Goal: Information Seeking & Learning: Learn about a topic

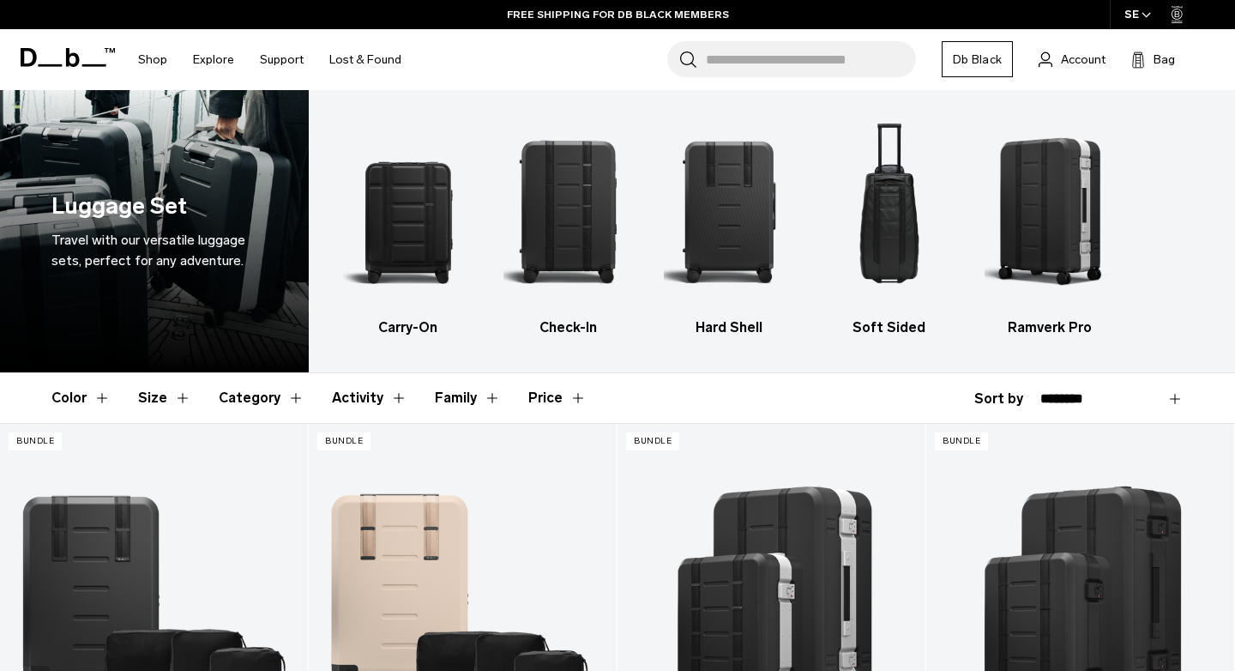
scroll to position [3, 0]
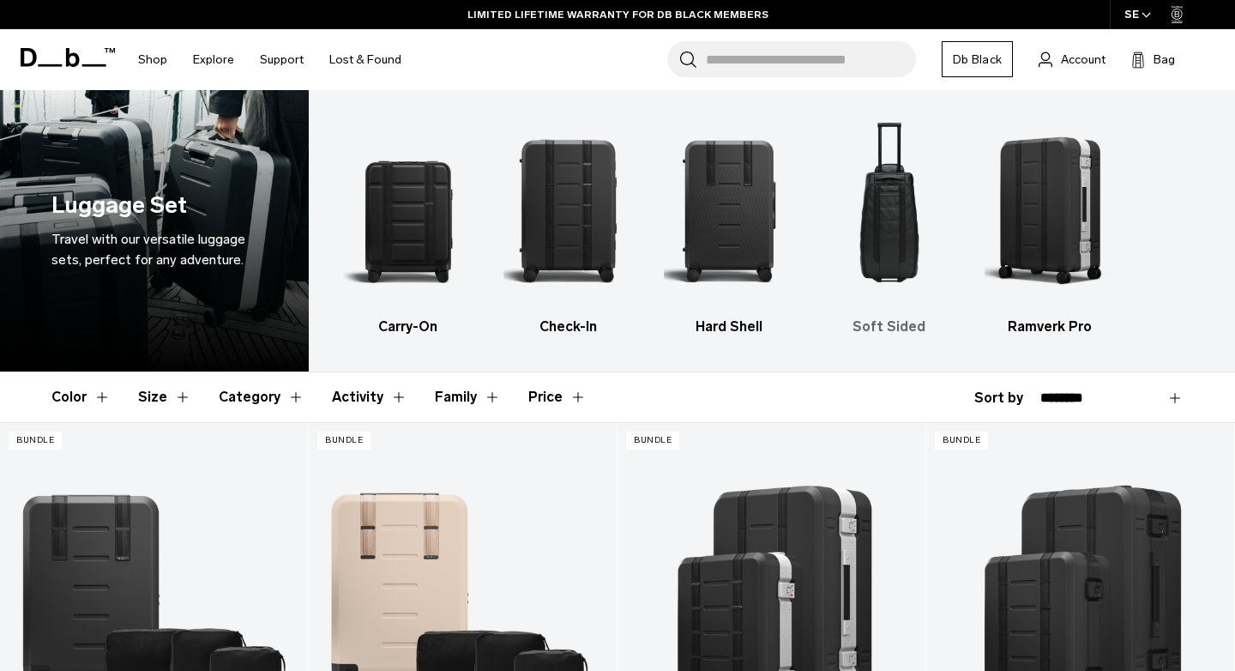
click at [895, 208] on img "4 / 5" at bounding box center [889, 210] width 130 height 196
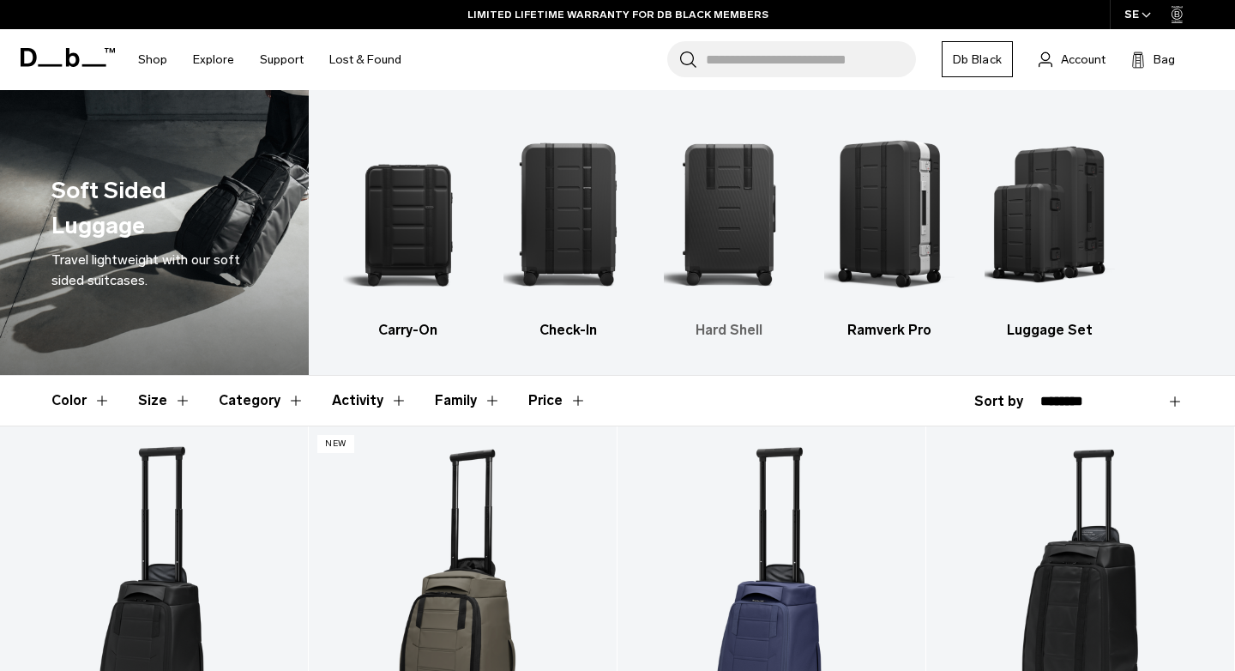
click at [738, 215] on img "3 / 5" at bounding box center [729, 214] width 130 height 196
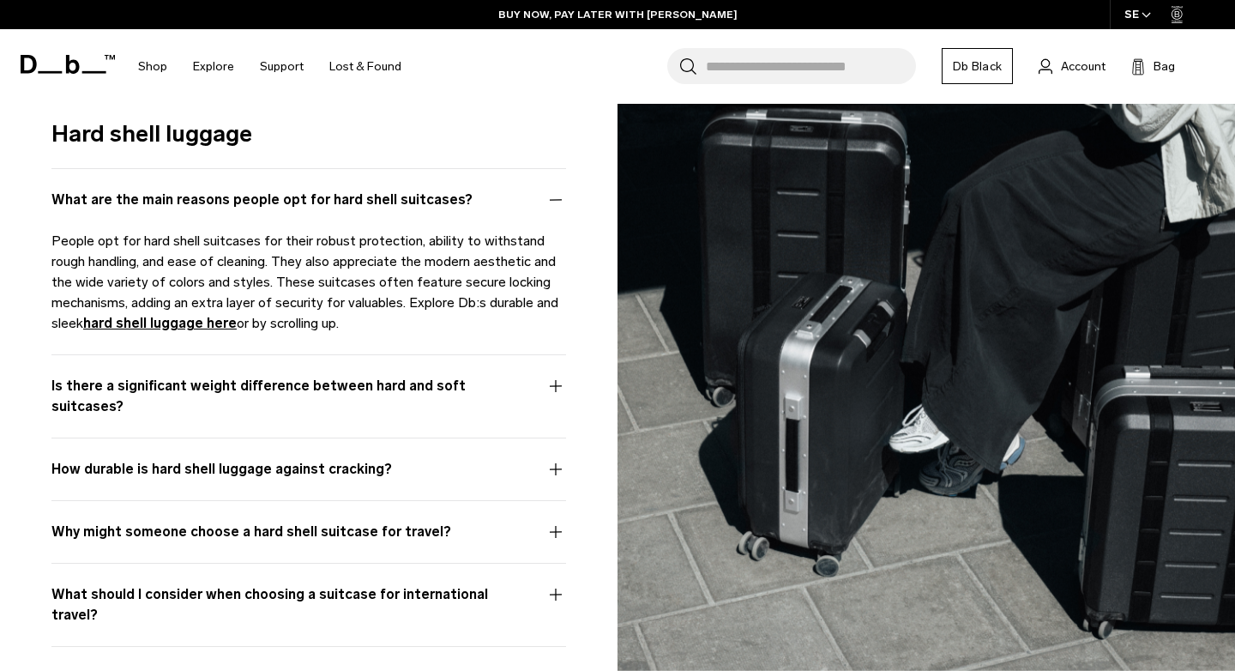
scroll to position [3405, 0]
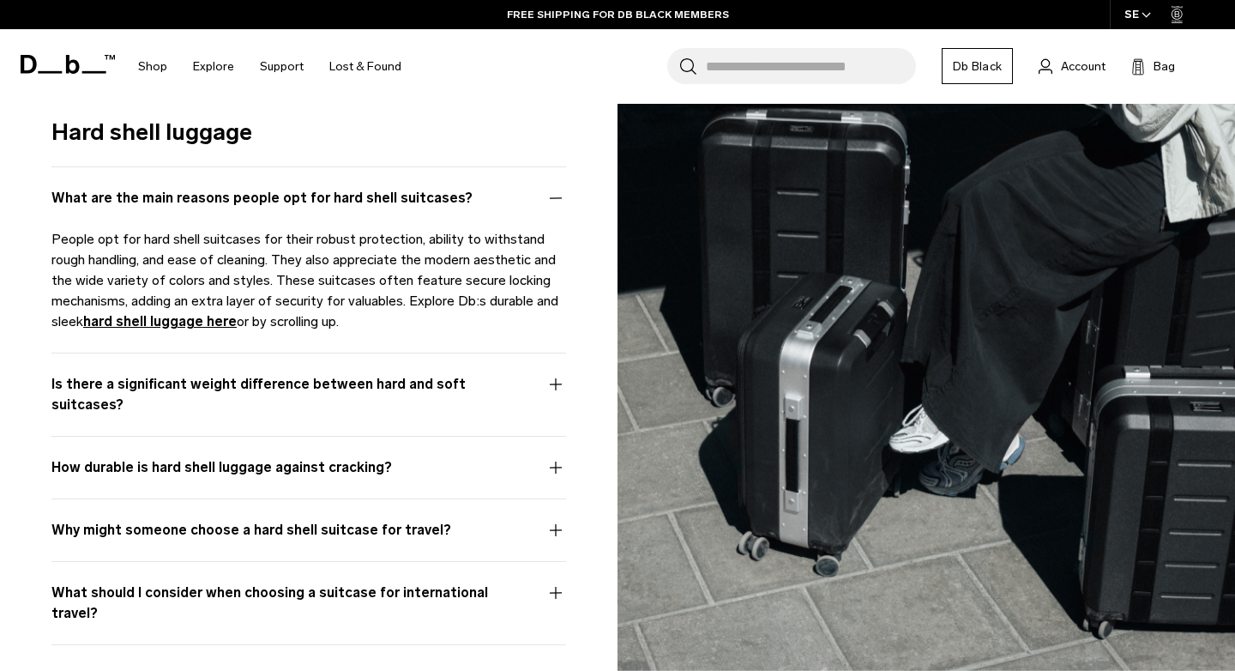
click at [554, 457] on button "How durable is hard shell luggage against cracking?" at bounding box center [308, 477] width 515 height 41
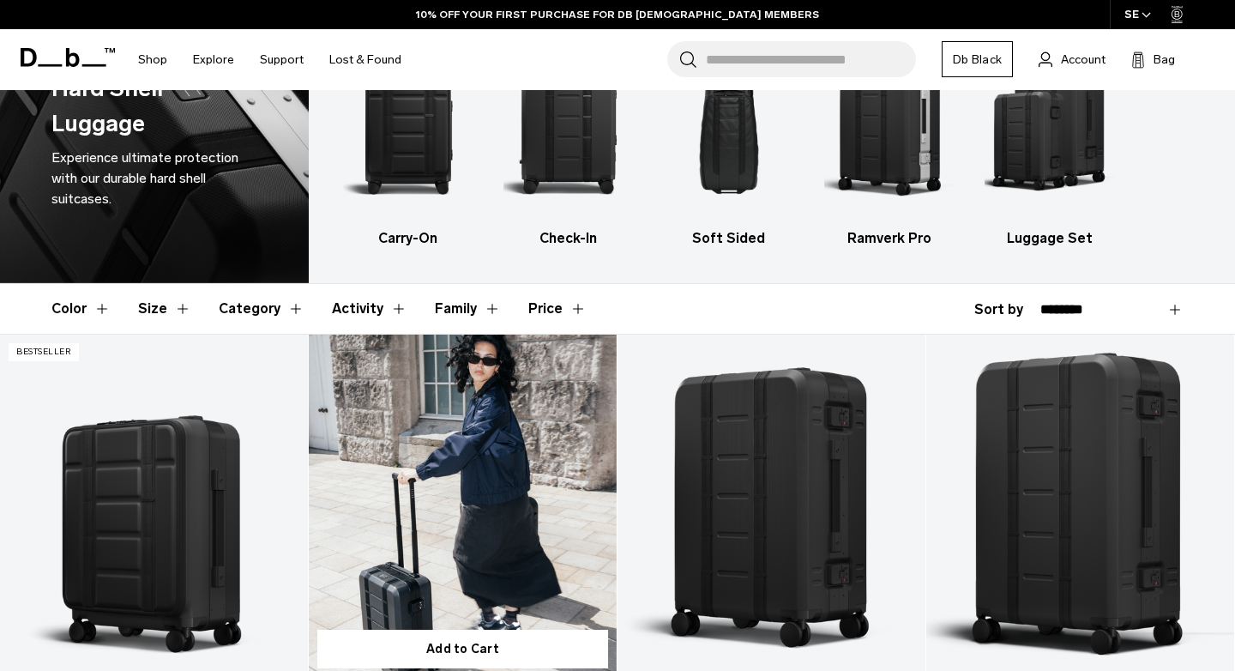
scroll to position [0, 0]
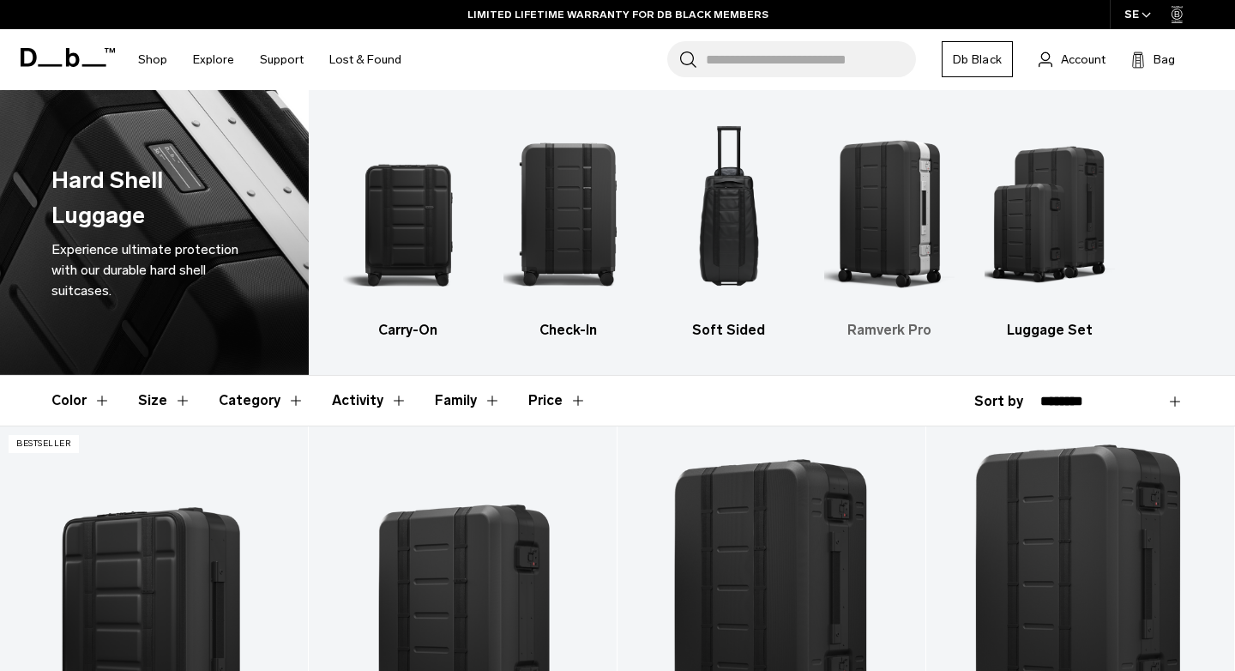
click at [905, 177] on img "4 / 5" at bounding box center [889, 214] width 130 height 196
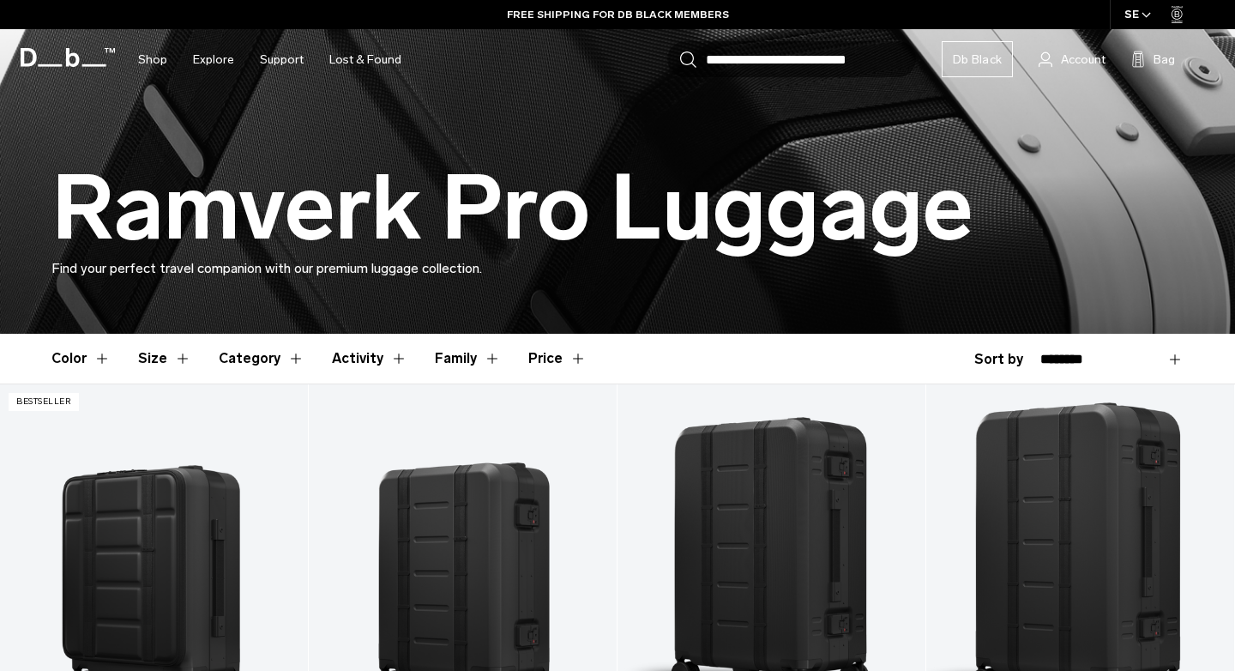
scroll to position [247, 0]
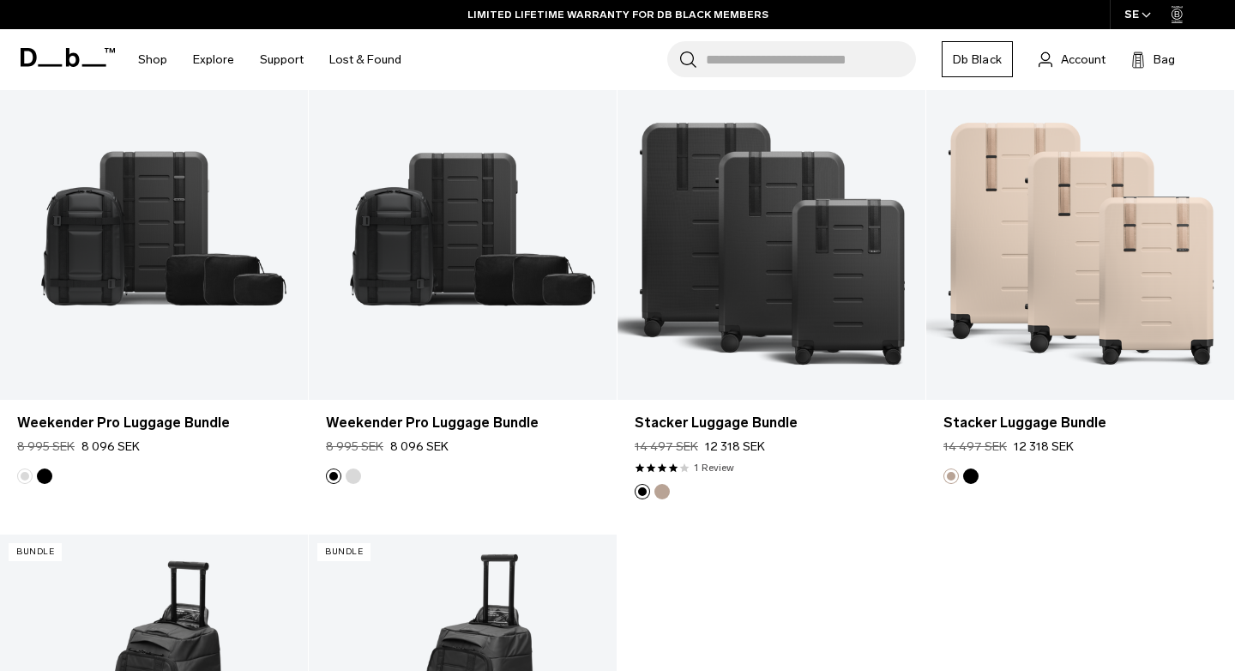
scroll to position [845, 0]
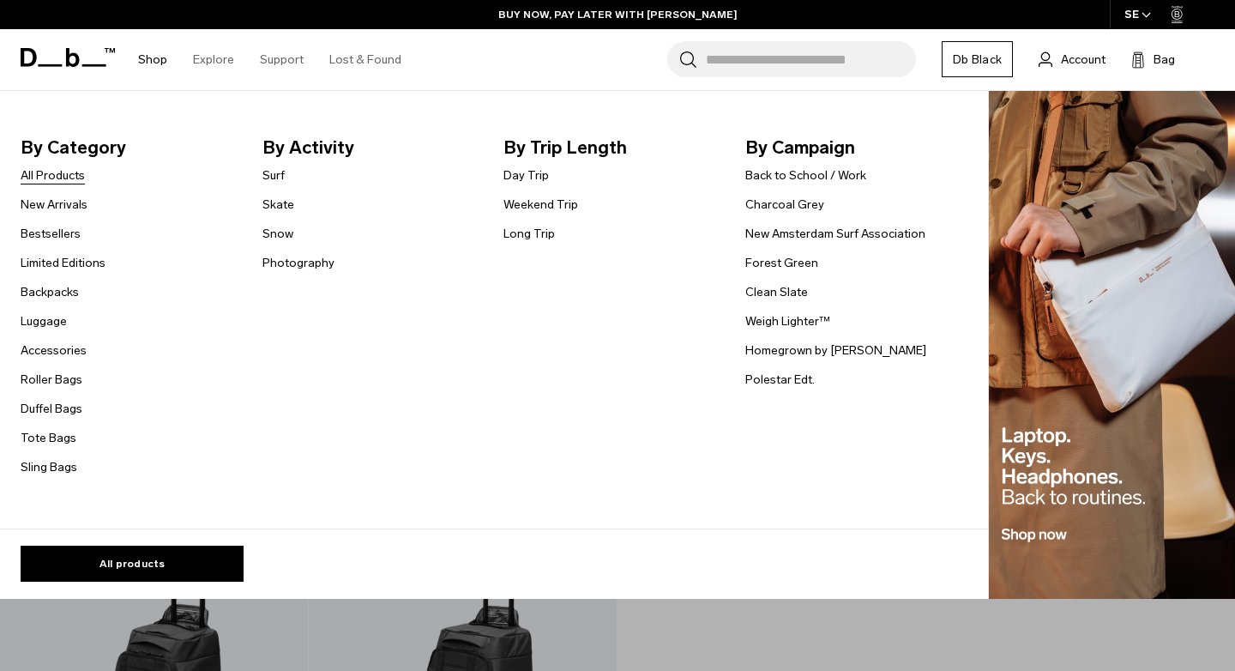
click at [63, 179] on link "All Products" at bounding box center [53, 175] width 64 height 18
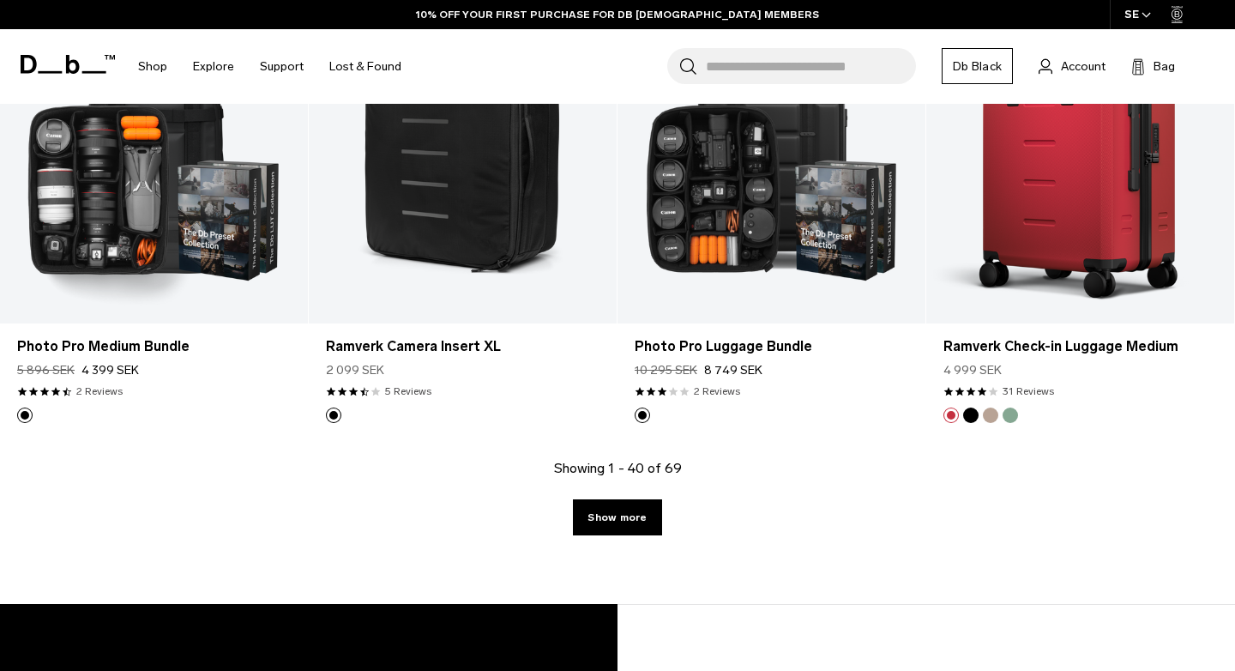
scroll to position [4946, 0]
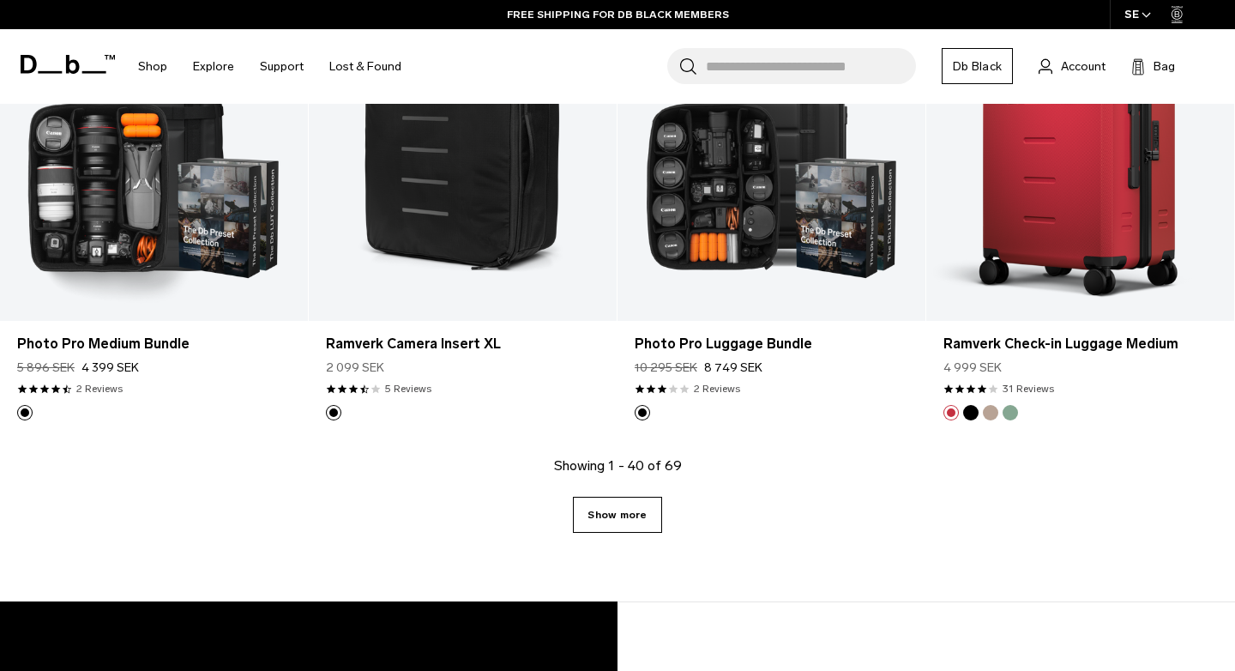
click at [615, 505] on link "Show more" at bounding box center [617, 515] width 88 height 36
